Goal: Task Accomplishment & Management: Use online tool/utility

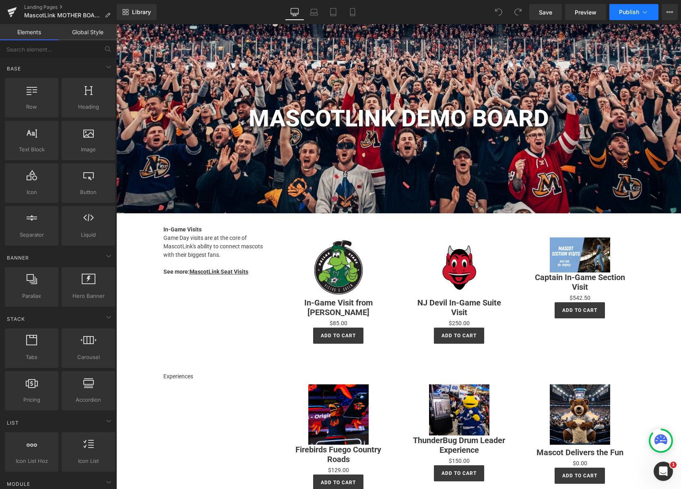
click at [642, 14] on icon at bounding box center [645, 12] width 8 height 8
click at [672, 12] on icon at bounding box center [669, 12] width 6 height 6
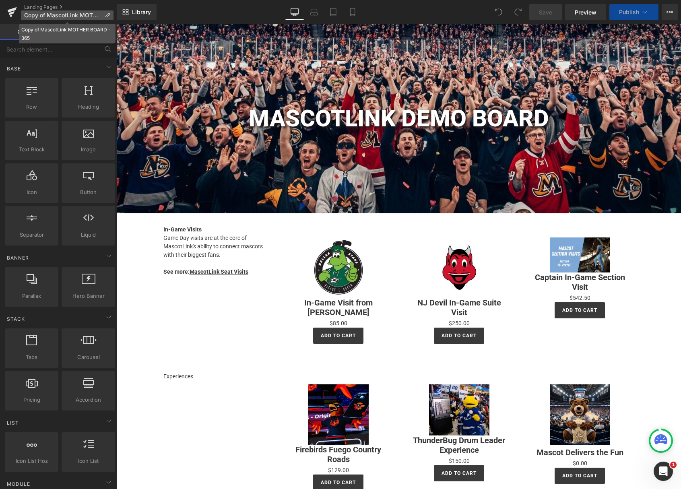
click at [108, 16] on icon at bounding box center [108, 15] width 6 height 6
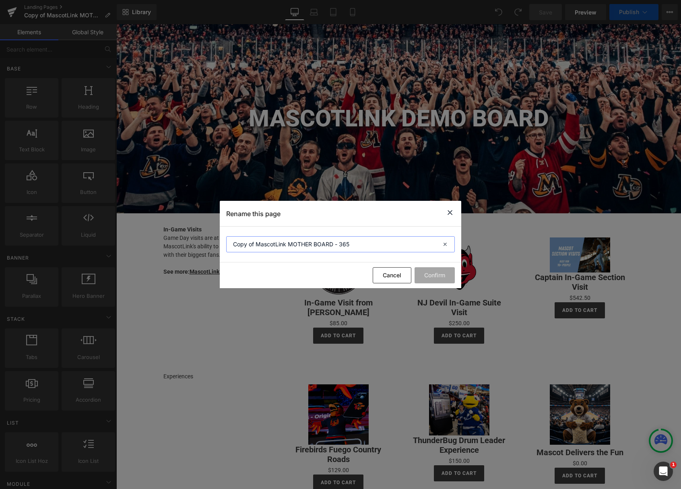
click at [221, 243] on section "Copy of MascotLink MOTHER BOARD - 365" at bounding box center [340, 245] width 241 height 36
type input "MascotLink MOTHER BOARD - 365"
click at [429, 273] on button "Confirm" at bounding box center [434, 275] width 40 height 16
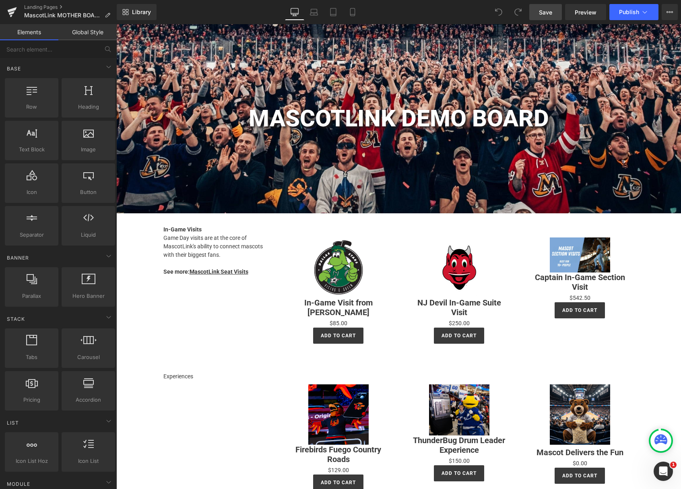
click at [552, 13] on span "Save" at bounding box center [545, 12] width 13 height 8
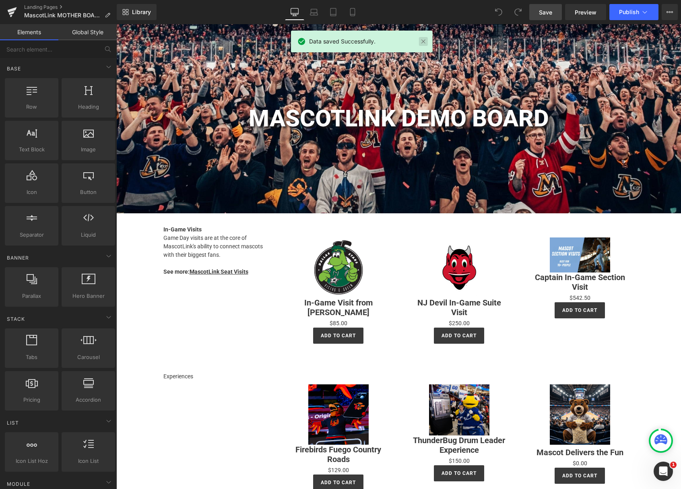
drag, startPoint x: 421, startPoint y: 42, endPoint x: 304, endPoint y: 18, distance: 119.2
click at [421, 42] on link at bounding box center [423, 41] width 9 height 9
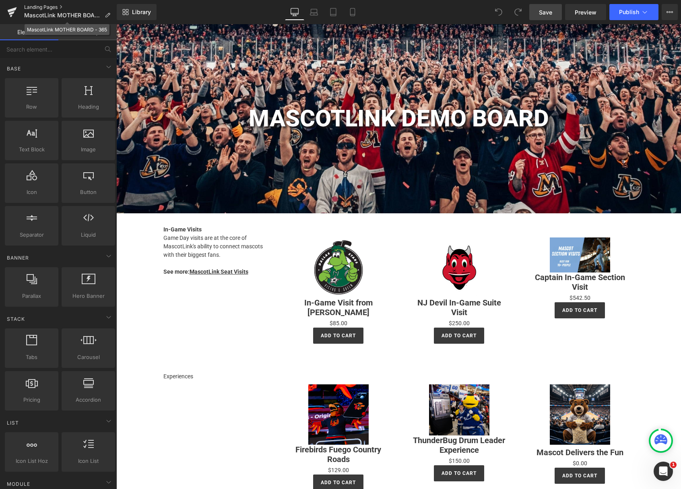
click at [47, 8] on link "Landing Pages" at bounding box center [70, 7] width 93 height 6
